Goal: Task Accomplishment & Management: Use online tool/utility

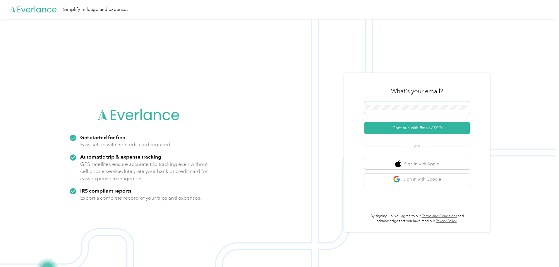
click at [389, 104] on span at bounding box center [416, 107] width 105 height 12
click at [420, 126] on button "Continue with Email / SSO" at bounding box center [416, 128] width 105 height 12
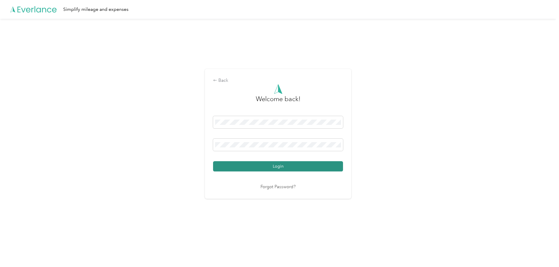
click at [283, 167] on button "Login" at bounding box center [278, 166] width 130 height 10
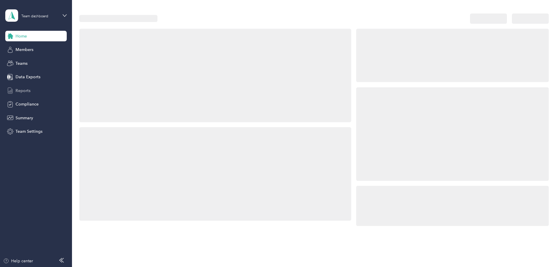
click at [28, 88] on span "Reports" at bounding box center [23, 90] width 15 height 6
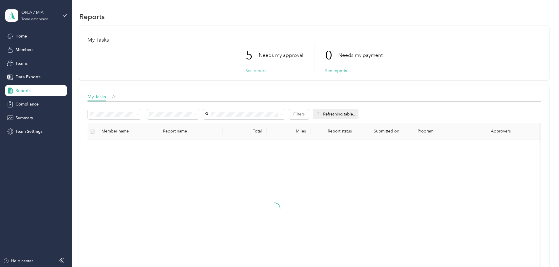
click at [259, 71] on button "See reports" at bounding box center [257, 71] width 22 height 6
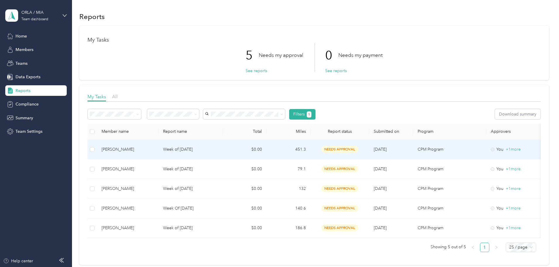
click at [218, 146] on p "Week of [DATE]" at bounding box center [190, 149] width 55 height 6
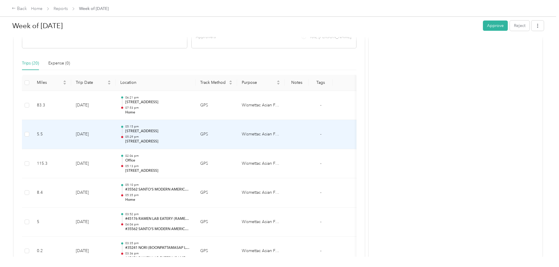
scroll to position [146, 0]
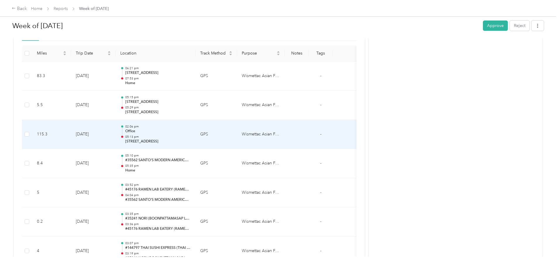
click at [191, 139] on p "05:13 pm" at bounding box center [158, 137] width 66 height 4
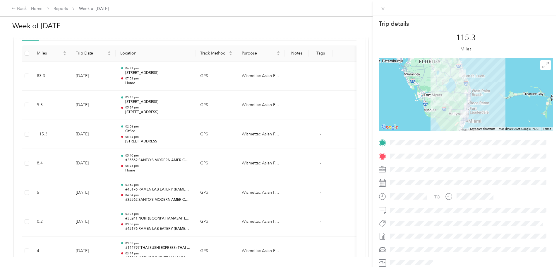
click at [355, 159] on div "Trip details This trip cannot be edited because it is either under review, appr…" at bounding box center [279, 133] width 559 height 267
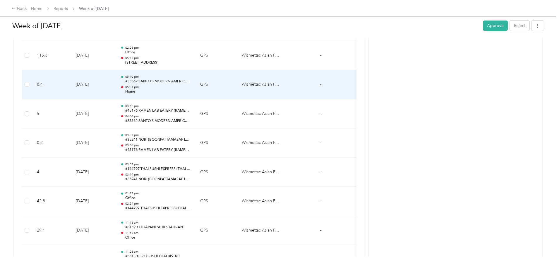
scroll to position [322, 0]
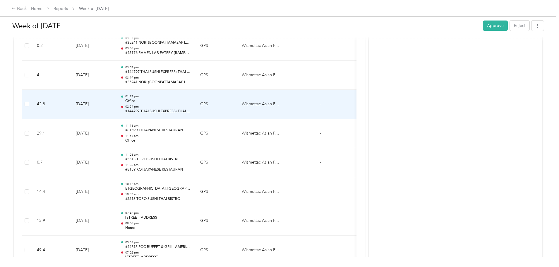
click at [195, 108] on td "01:27 pm Office 02:54 pm #144797 THAI SUSHI EXPRESS (THAI SUSHI EXPRESS INC)" at bounding box center [156, 104] width 80 height 29
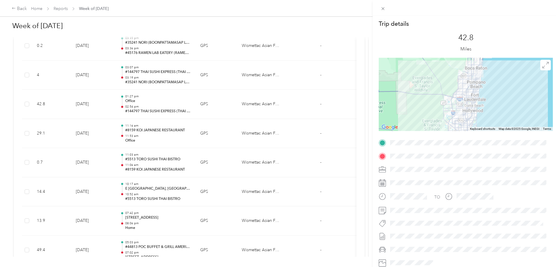
click at [42, 84] on div "Trip details This trip cannot be edited because it is either under review, appr…" at bounding box center [279, 133] width 559 height 267
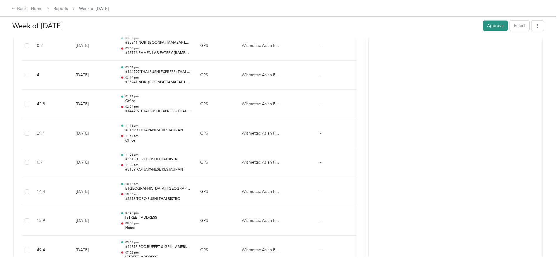
click at [483, 26] on button "Approve" at bounding box center [495, 25] width 25 height 10
click at [27, 6] on div "Back" at bounding box center [19, 8] width 15 height 7
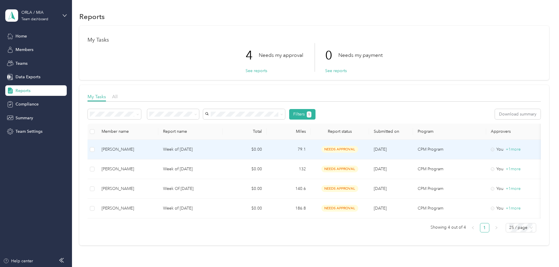
click at [267, 154] on td "$0.00" at bounding box center [245, 150] width 44 height 20
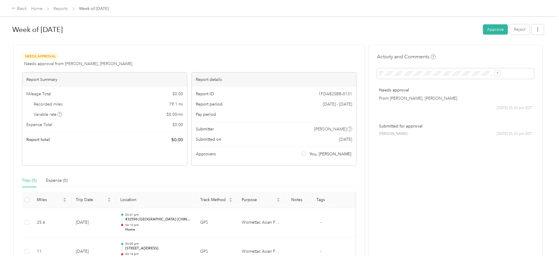
click at [483, 26] on button "Approve" at bounding box center [495, 29] width 25 height 10
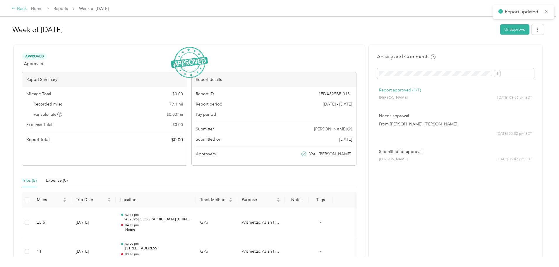
click at [27, 9] on div "Back" at bounding box center [19, 8] width 15 height 7
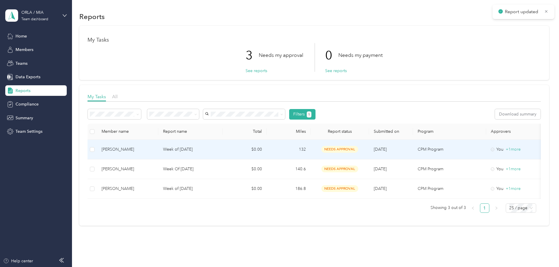
click at [223, 145] on td "Week of [DATE]" at bounding box center [190, 150] width 64 height 20
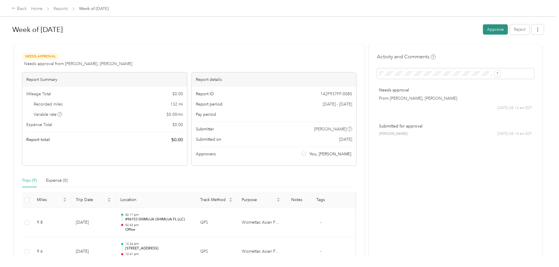
click at [483, 29] on button "Approve" at bounding box center [495, 29] width 25 height 10
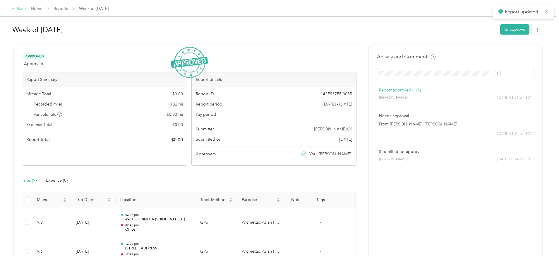
click at [27, 8] on div "Back" at bounding box center [19, 8] width 15 height 7
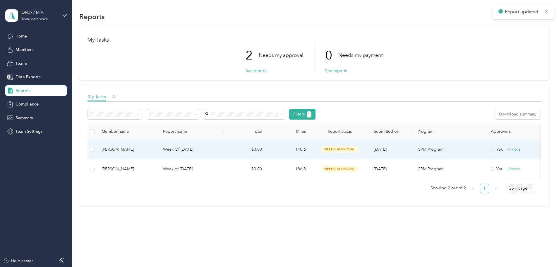
click at [218, 150] on p "Week Of [DATE]" at bounding box center [190, 149] width 55 height 6
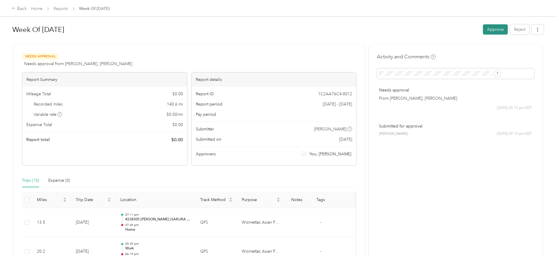
click at [483, 29] on button "Approve" at bounding box center [495, 29] width 25 height 10
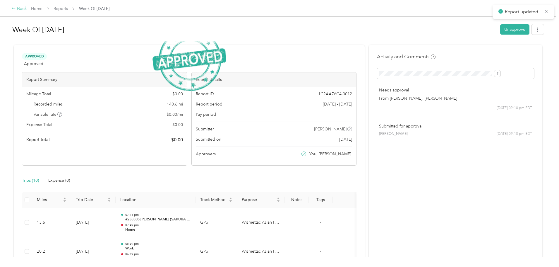
click at [27, 8] on div "Back" at bounding box center [19, 8] width 15 height 7
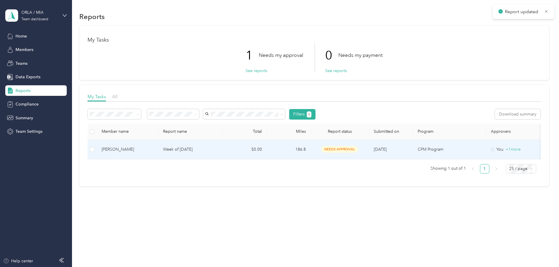
click at [154, 152] on div "[PERSON_NAME]" at bounding box center [128, 149] width 52 height 6
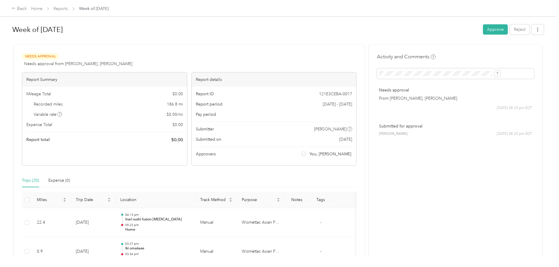
click at [483, 32] on button "Approve" at bounding box center [495, 29] width 25 height 10
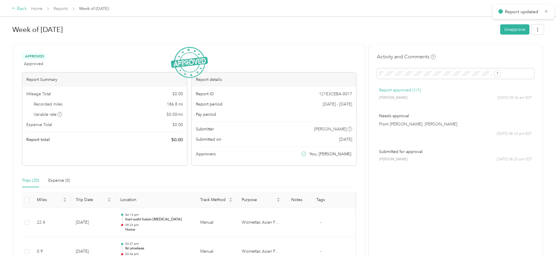
click at [27, 9] on div "Back" at bounding box center [19, 8] width 15 height 7
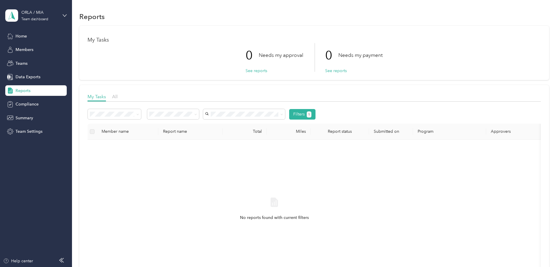
drag, startPoint x: 286, startPoint y: 160, endPoint x: 227, endPoint y: 148, distance: 60.3
click at [255, 153] on div "No reports found with current filters" at bounding box center [274, 213] width 364 height 139
click at [35, 78] on span "Data Exports" at bounding box center [28, 77] width 25 height 6
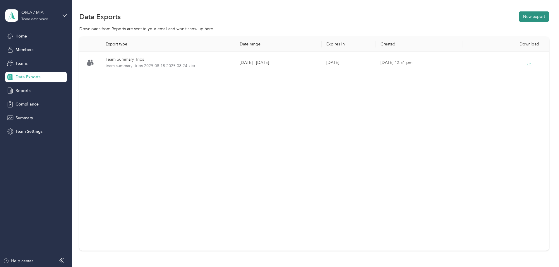
click at [519, 18] on button "New export" at bounding box center [534, 16] width 30 height 10
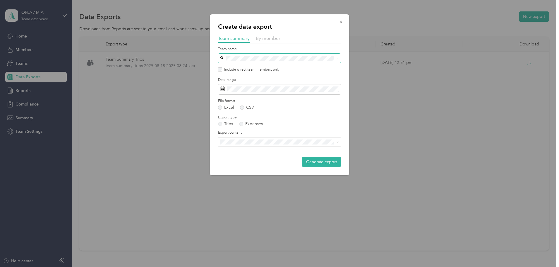
click at [250, 63] on span at bounding box center [279, 58] width 123 height 9
click at [212, 60] on div "Create data export Team summary By member Team name Include direct team members…" at bounding box center [279, 94] width 139 height 161
click at [236, 89] on div "[PERSON_NAME] No managers" at bounding box center [279, 89] width 115 height 13
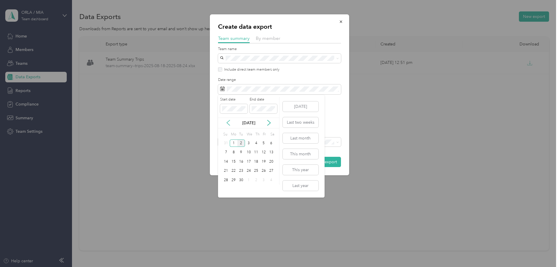
click at [227, 125] on icon at bounding box center [228, 123] width 6 height 6
click at [234, 181] on div "25" at bounding box center [234, 179] width 8 height 7
click at [225, 190] on div "31" at bounding box center [226, 189] width 8 height 7
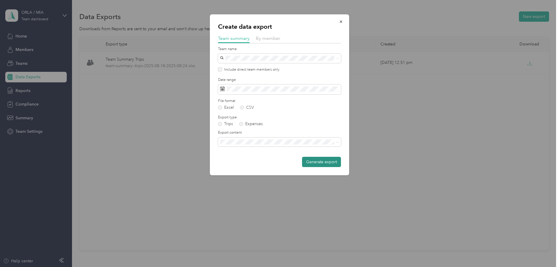
click at [323, 162] on button "Generate export" at bounding box center [321, 162] width 39 height 10
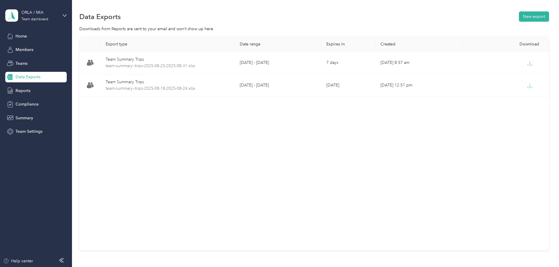
drag, startPoint x: 382, startPoint y: 120, endPoint x: 438, endPoint y: 96, distance: 60.6
click at [382, 120] on div "Export type Date range Expires in Created Download Team Summary Trips team-summ…" at bounding box center [314, 143] width 470 height 213
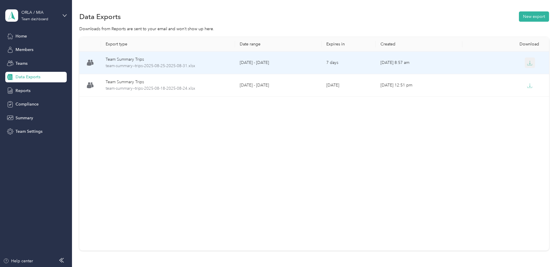
click at [527, 62] on icon "button" at bounding box center [529, 62] width 5 height 5
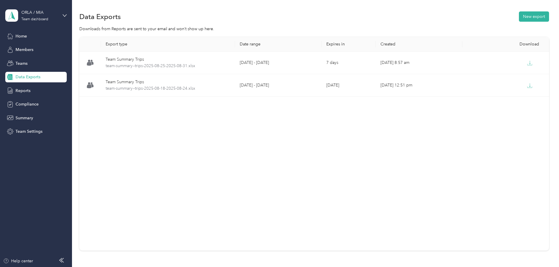
click at [524, 13] on div "Data Exports New export" at bounding box center [314, 16] width 470 height 12
click at [518, 95] on div "Export type Date range Expires in Created Download Team Summary Trips team-summ…" at bounding box center [314, 154] width 470 height 234
click at [207, 126] on div "Export type Date range Expires in Created Download Team Summary Trips team-summ…" at bounding box center [314, 143] width 470 height 213
